Goal: Transaction & Acquisition: Book appointment/travel/reservation

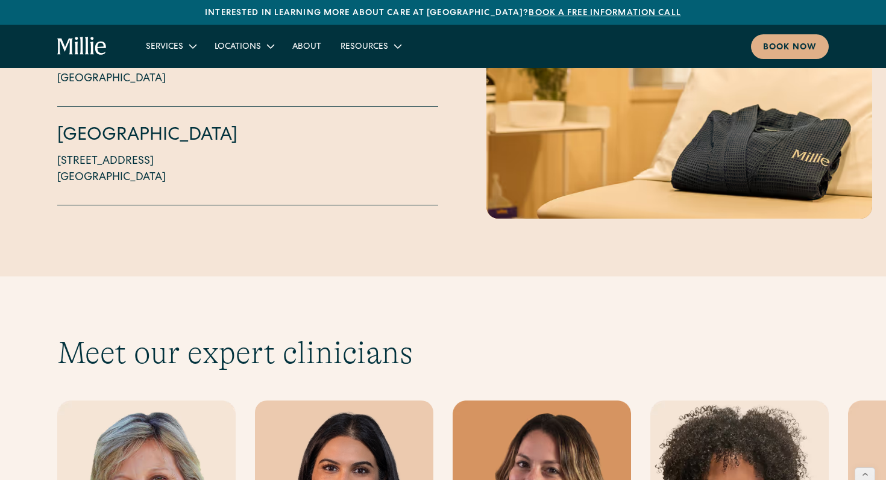
scroll to position [3730, 0]
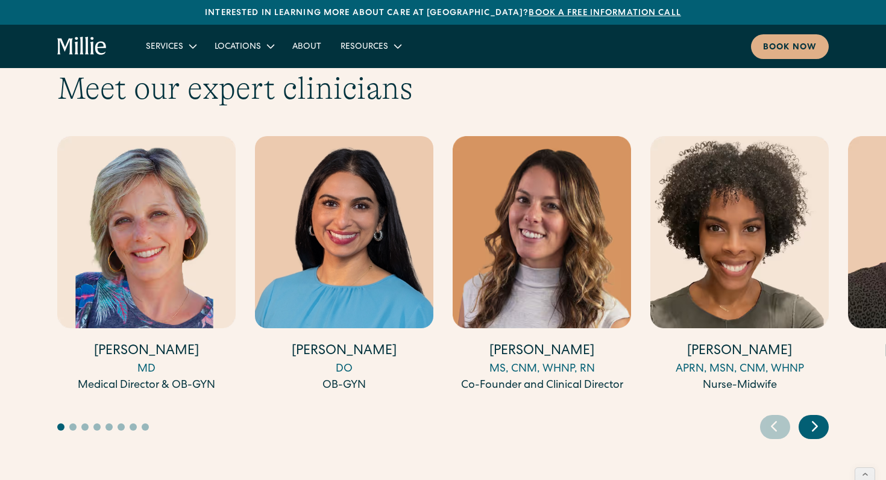
click at [825, 415] on div "Next slide" at bounding box center [813, 427] width 30 height 24
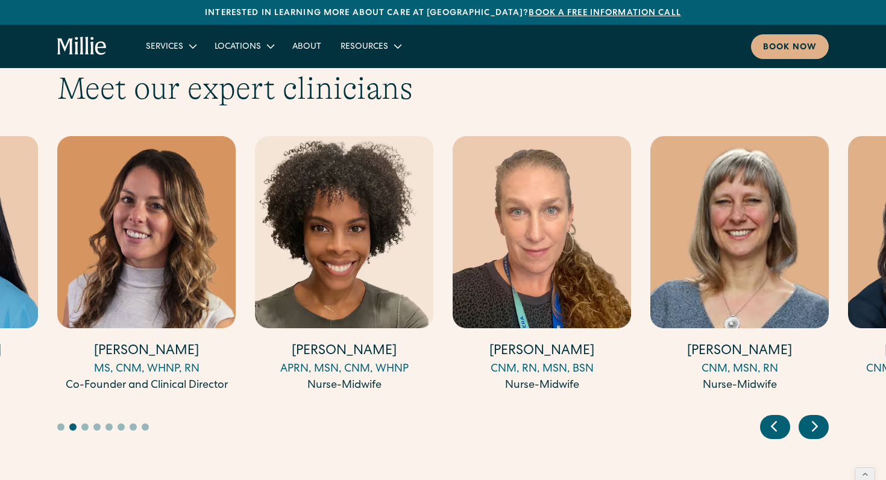
click at [825, 415] on div "Next slide" at bounding box center [813, 427] width 30 height 24
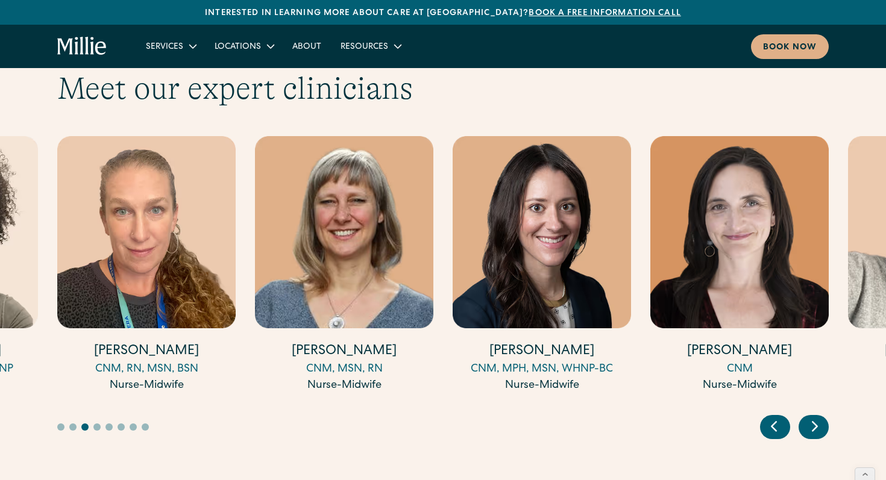
click at [825, 415] on div "Next slide" at bounding box center [813, 427] width 30 height 24
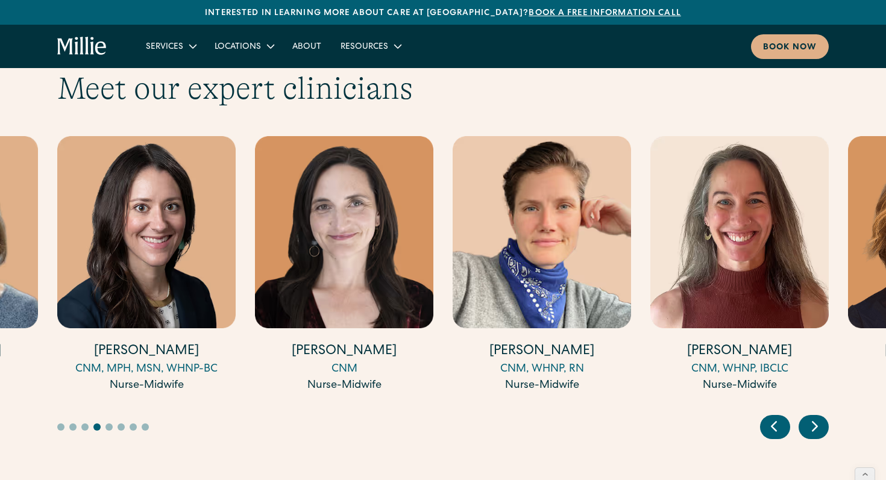
click at [825, 415] on div "Next slide" at bounding box center [813, 427] width 30 height 24
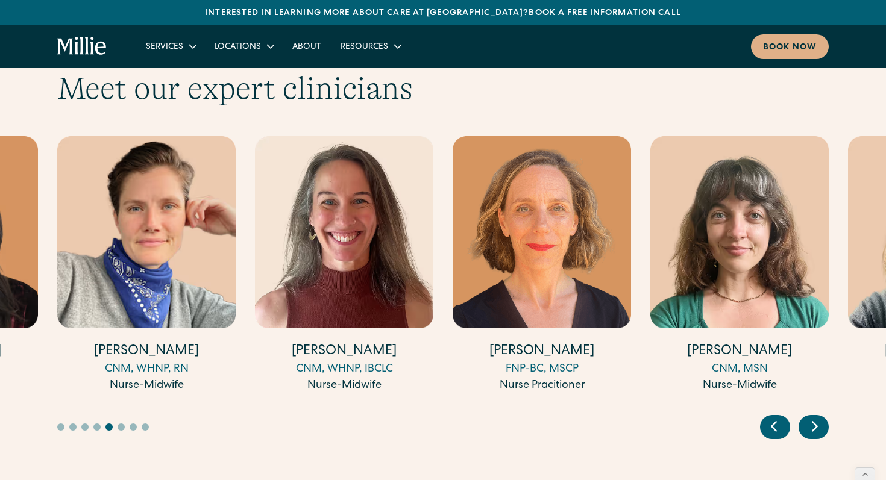
click at [825, 415] on div "Next slide" at bounding box center [813, 427] width 30 height 24
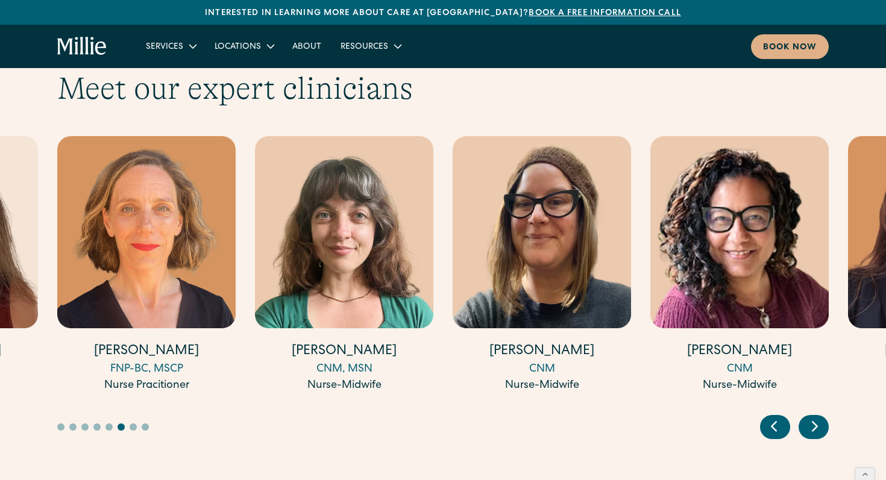
click at [825, 415] on div "Next slide" at bounding box center [813, 427] width 30 height 24
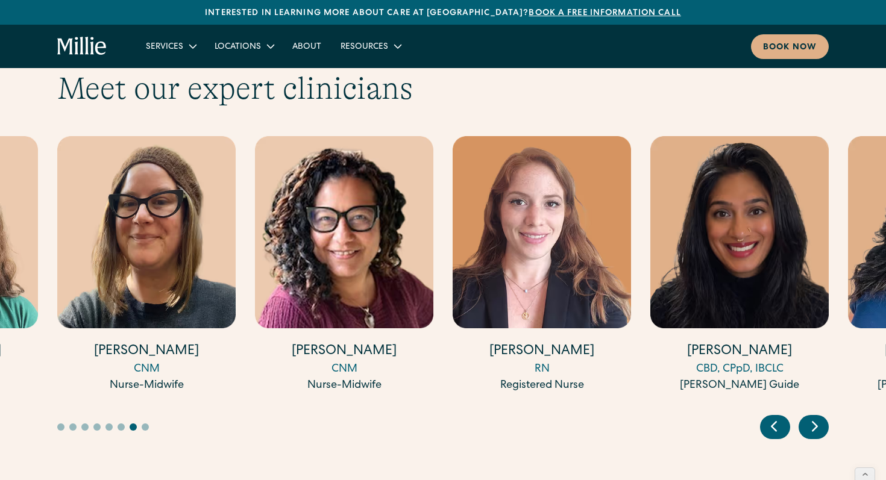
click at [825, 415] on div "Next slide" at bounding box center [813, 427] width 30 height 24
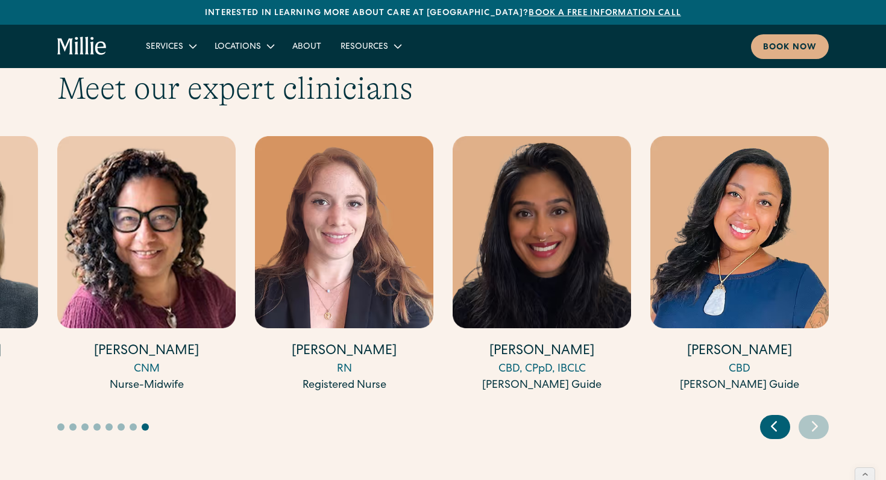
click at [330, 195] on img "15 / 17" at bounding box center [344, 232] width 178 height 192
click at [531, 236] on img "16 / 17" at bounding box center [542, 232] width 178 height 192
click at [777, 417] on icon "Previous slide" at bounding box center [774, 426] width 18 height 19
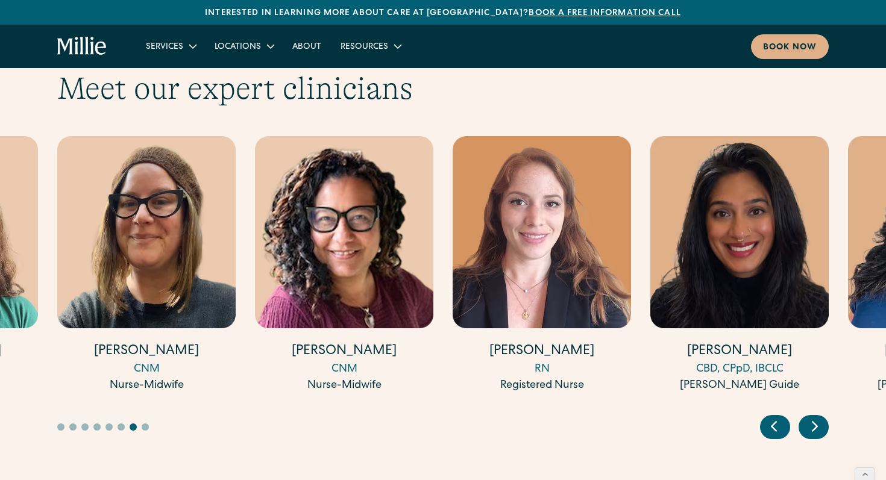
click at [582, 268] on img "15 / 17" at bounding box center [542, 232] width 178 height 192
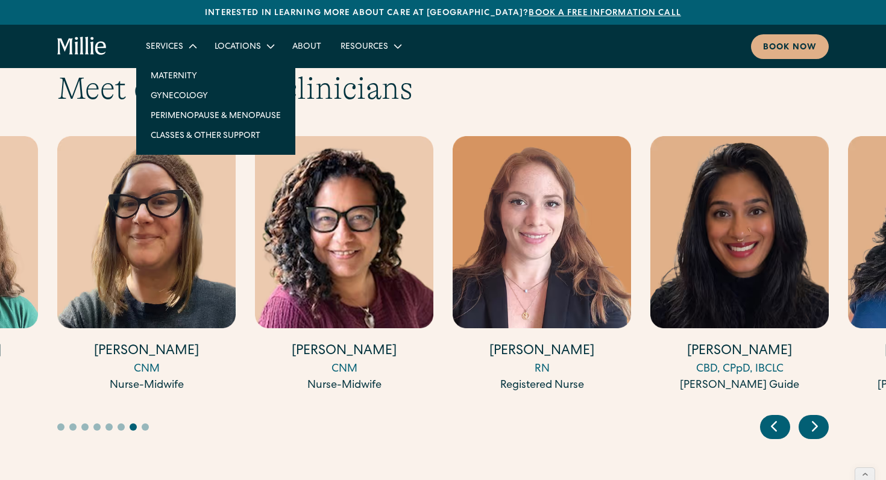
click at [145, 39] on div "Services" at bounding box center [170, 46] width 69 height 20
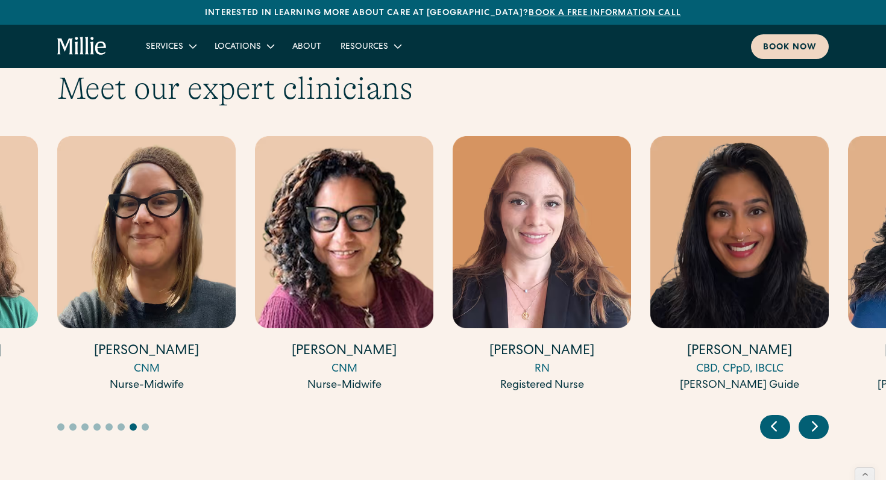
click at [796, 52] on div "Book now" at bounding box center [790, 48] width 54 height 13
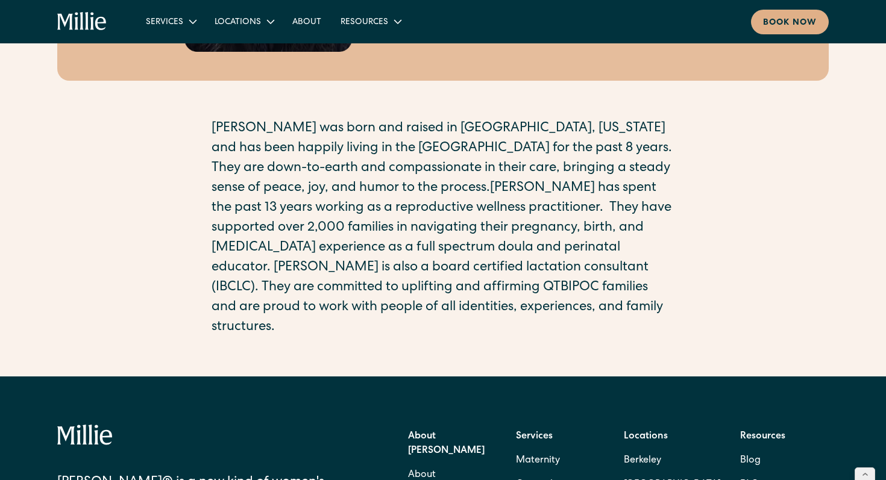
scroll to position [238, 0]
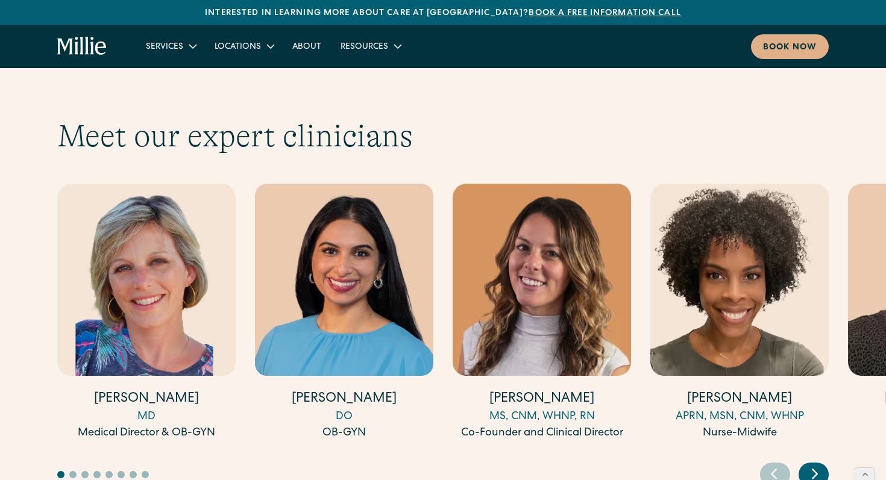
scroll to position [3681, 0]
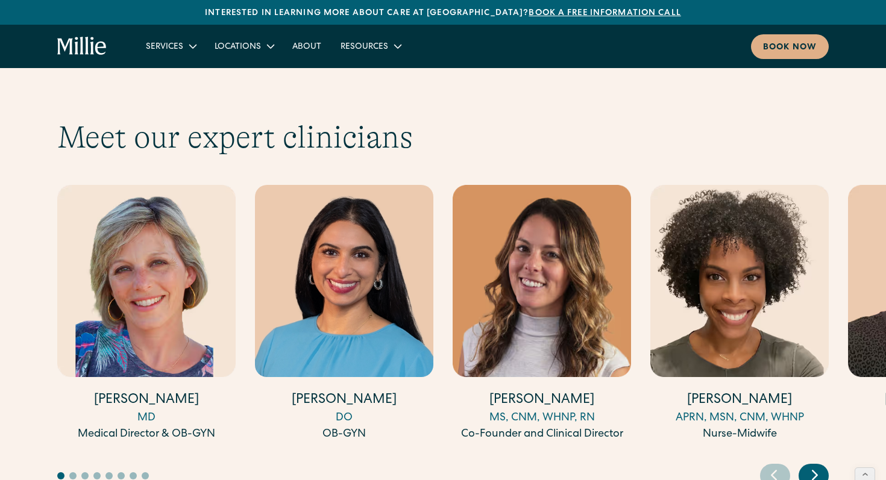
click at [810, 466] on icon "Next slide" at bounding box center [815, 475] width 18 height 19
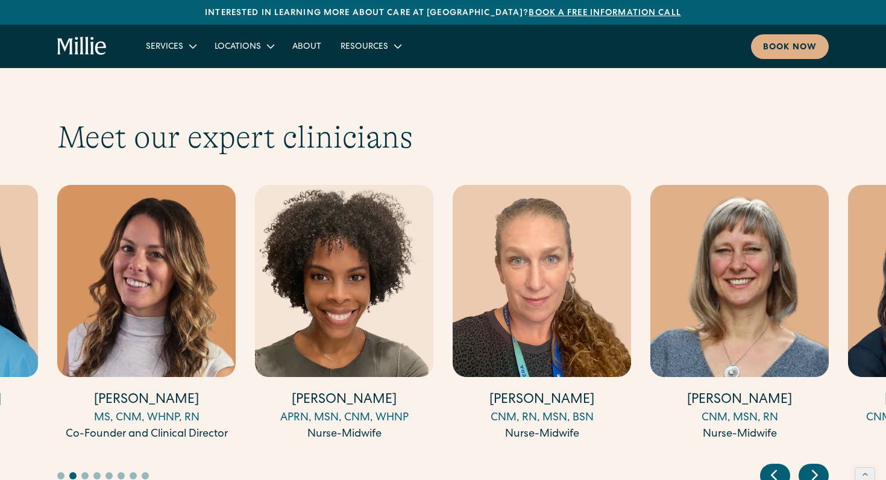
click at [810, 466] on icon "Next slide" at bounding box center [815, 475] width 18 height 19
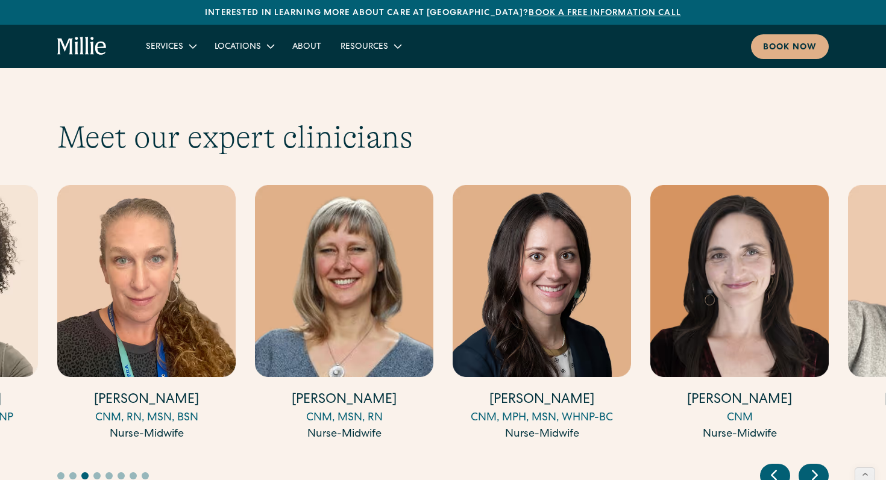
click at [810, 466] on icon "Next slide" at bounding box center [815, 475] width 18 height 19
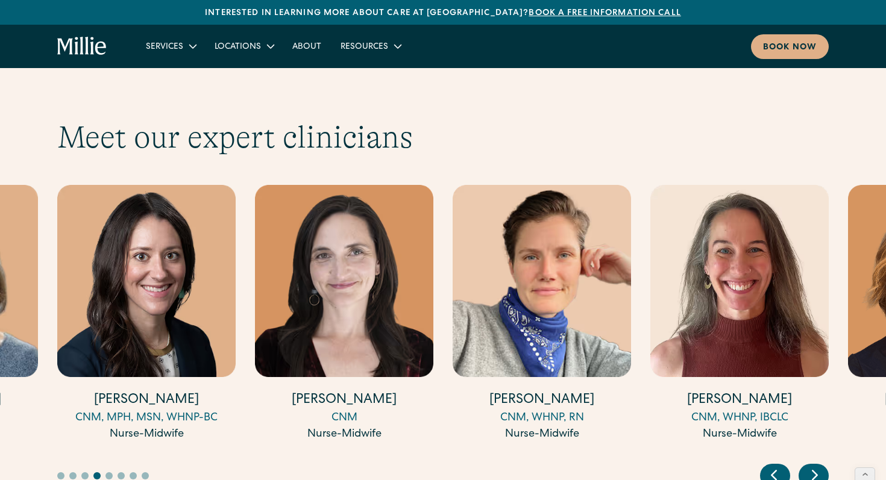
click at [810, 466] on icon "Next slide" at bounding box center [815, 475] width 18 height 19
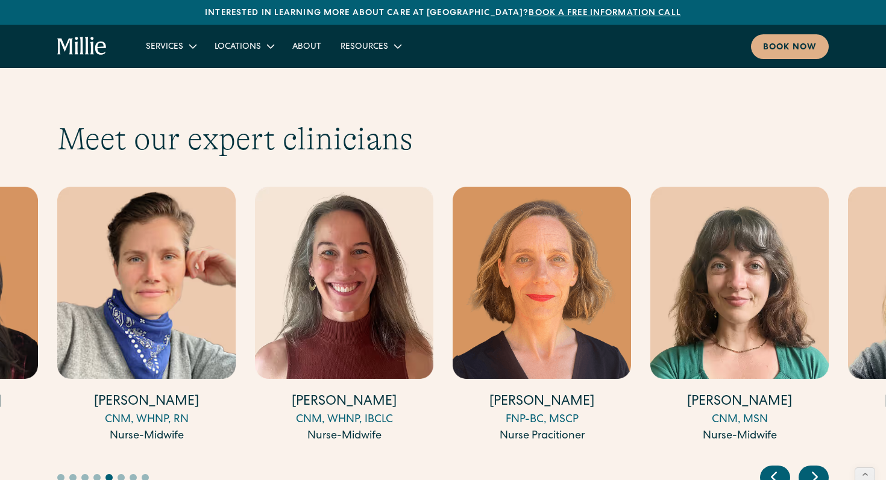
scroll to position [3678, 0]
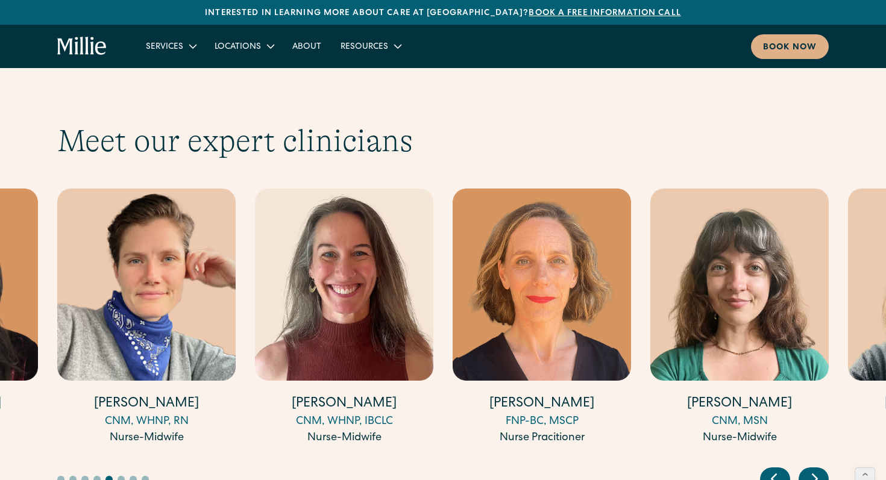
click at [821, 469] on icon "Next slide" at bounding box center [815, 478] width 18 height 19
